Goal: Task Accomplishment & Management: Manage account settings

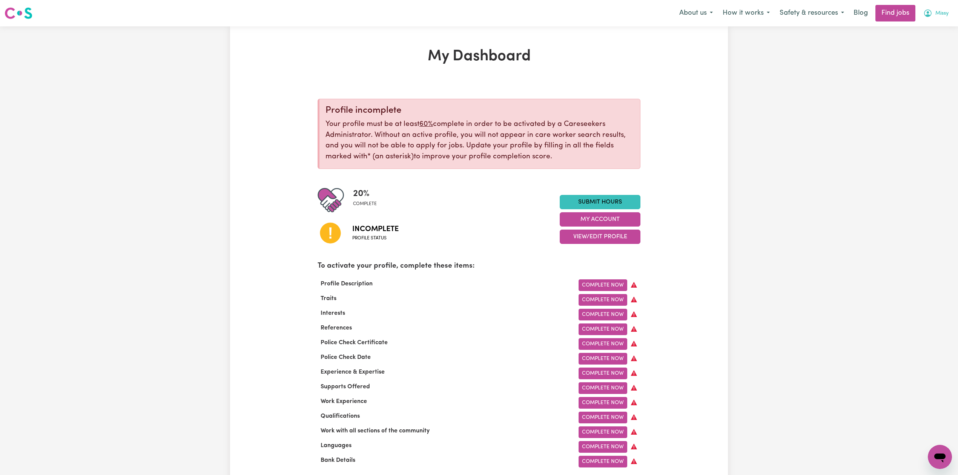
click at [941, 16] on span "Missy" at bounding box center [942, 13] width 13 height 8
click at [930, 61] on link "Logout" at bounding box center [924, 58] width 60 height 14
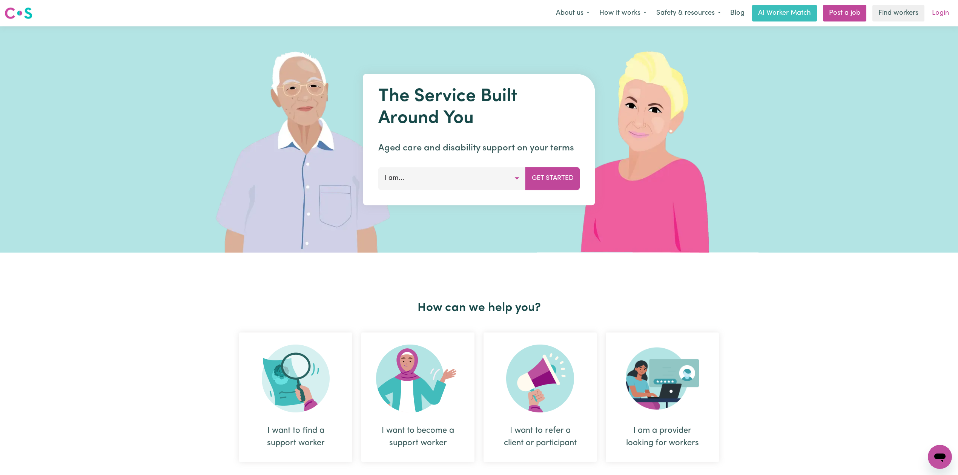
click at [936, 14] on link "Login" at bounding box center [941, 13] width 26 height 17
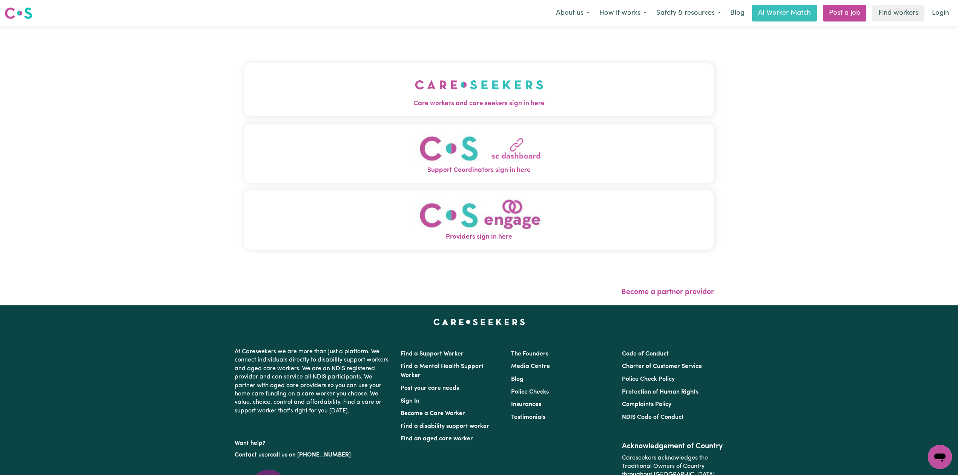
click at [389, 93] on button "Care workers and care seekers sign in here" at bounding box center [479, 89] width 470 height 53
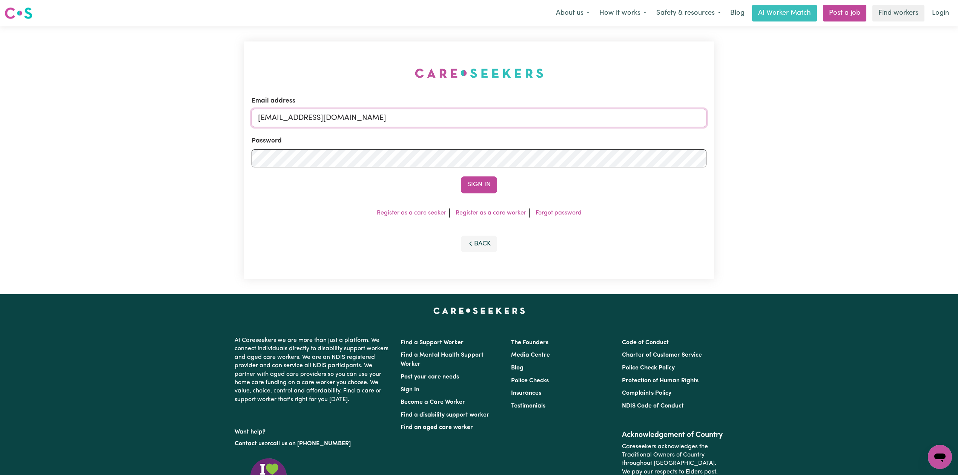
click at [362, 109] on input "[EMAIL_ADDRESS][DOMAIN_NAME]" at bounding box center [479, 118] width 455 height 18
drag, startPoint x: 297, startPoint y: 115, endPoint x: 526, endPoint y: 132, distance: 229.3
click at [527, 129] on form "Email address Superuser~[PERSON_NAME][EMAIL_ADDRESS][DOMAIN_NAME] Password Sign…" at bounding box center [479, 144] width 455 height 97
type input "Superuser~[PERSON_NAME][EMAIL_ADDRESS][DOMAIN_NAME]"
click at [454, 186] on div "Sign In" at bounding box center [479, 185] width 455 height 17
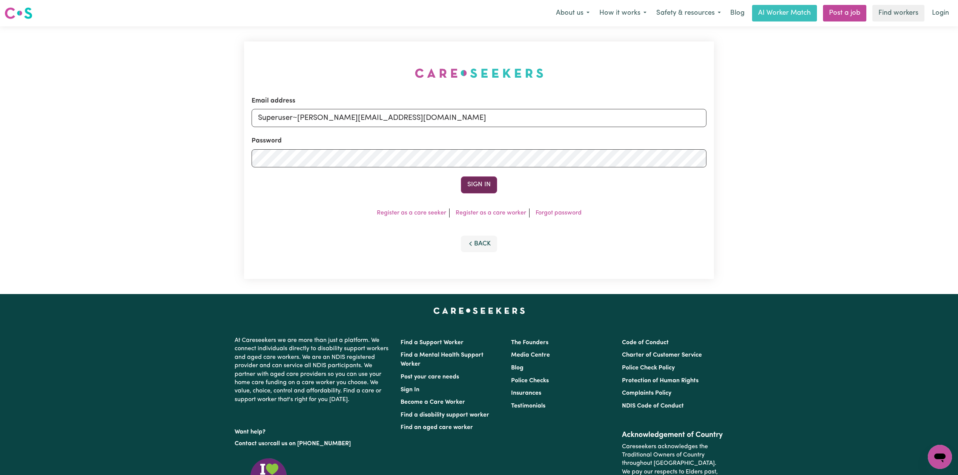
click at [477, 185] on button "Sign In" at bounding box center [479, 185] width 36 height 17
